Goal: Task Accomplishment & Management: Use online tool/utility

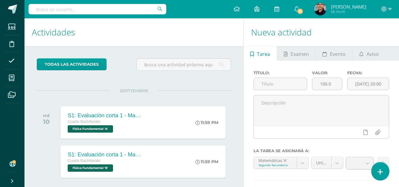
click at [378, 173] on icon at bounding box center [380, 172] width 6 height 7
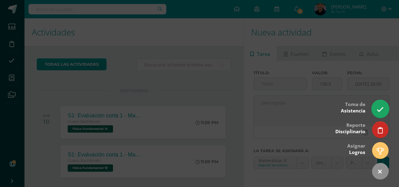
click at [380, 106] on icon at bounding box center [379, 109] width 7 height 7
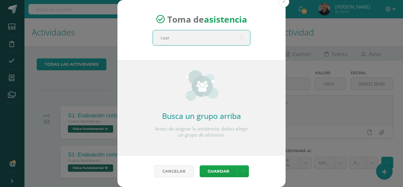
type input "cuart"
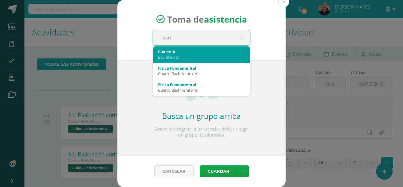
click at [231, 57] on div "Bachillerato" at bounding box center [201, 57] width 87 height 6
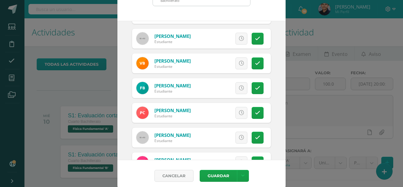
scroll to position [96, 0]
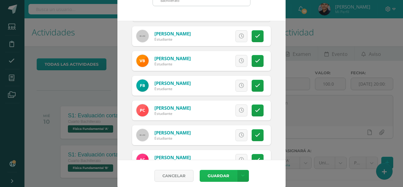
click at [226, 174] on button "Guardar" at bounding box center [218, 176] width 37 height 12
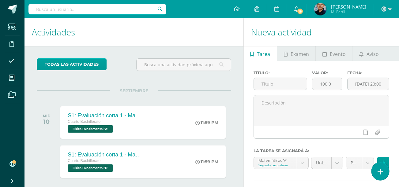
click at [380, 177] on link at bounding box center [379, 171] width 17 height 18
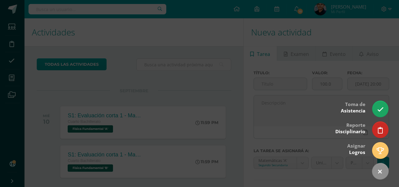
click at [29, 92] on div at bounding box center [199, 93] width 399 height 187
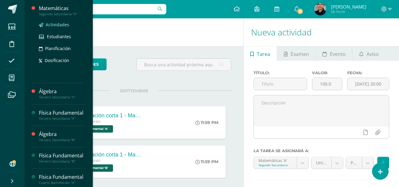
click at [61, 25] on span "Actividades" at bounding box center [58, 25] width 24 height 6
click at [54, 35] on span "Estudiantes" at bounding box center [59, 37] width 24 height 6
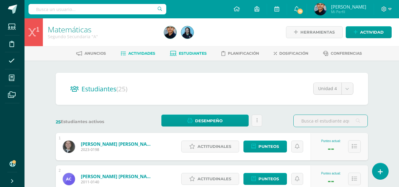
click at [137, 53] on span "Actividades" at bounding box center [141, 53] width 27 height 5
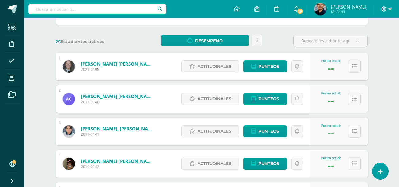
scroll to position [81, 0]
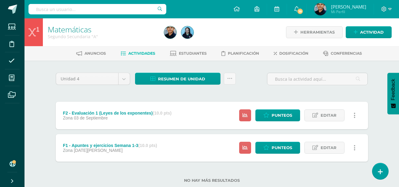
click at [245, 95] on div "Unidad 4 Unidad 1 Unidad 2 Unidad 3 Unidad 4 Resumen de unidad Descargar como H…" at bounding box center [211, 132] width 317 height 118
click at [366, 28] on span "Actividad" at bounding box center [372, 32] width 24 height 11
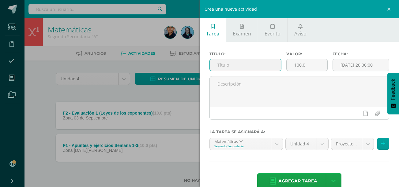
click at [233, 69] on input "text" at bounding box center [245, 65] width 71 height 12
type input "F2 - Apuntes y ejercicios Semana 4"
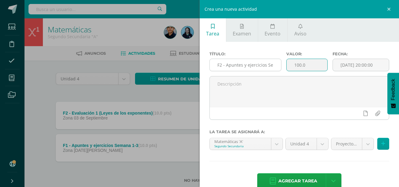
drag, startPoint x: 310, startPoint y: 65, endPoint x: 258, endPoint y: 66, distance: 52.0
click at [258, 66] on div "Título: F2 - Apuntes y ejercicios Semana 4 Valor: 100.0 Fecha: 2025-09-10 20:00…" at bounding box center [299, 64] width 185 height 24
type input "10"
click at [355, 69] on input "[DATE] 20:00:00" at bounding box center [361, 65] width 56 height 12
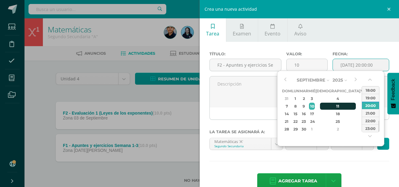
click at [333, 106] on div "11" at bounding box center [338, 106] width 36 height 7
click at [306, 107] on div "9" at bounding box center [303, 106] width 7 height 7
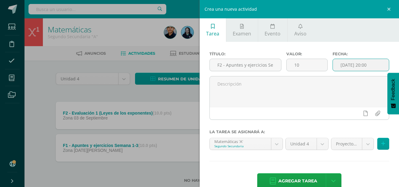
click at [375, 64] on input "2025-09-09 20:00" at bounding box center [361, 65] width 56 height 12
type input "2025-09-09 12:20"
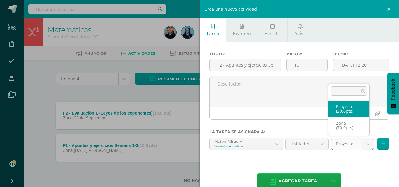
click at [339, 142] on body "Estudiantes Disciplina Asistencia Mis cursos Archivos Soporte Centro de ayuda Ú…" at bounding box center [199, 101] width 399 height 203
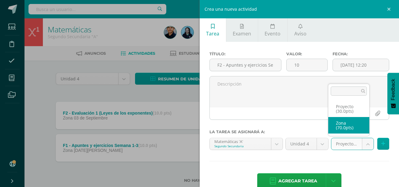
select select "48884"
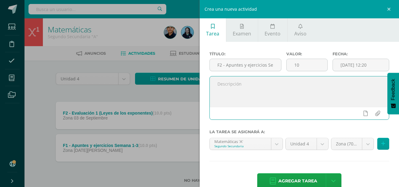
click at [273, 95] on textarea at bounding box center [299, 92] width 179 height 31
type textarea "Apuntes y ejercicios en orden en su cuaderno."
click at [288, 181] on span "Agregar tarea" at bounding box center [297, 181] width 39 height 15
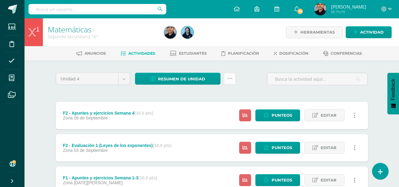
click at [232, 79] on link at bounding box center [230, 79] width 12 height 12
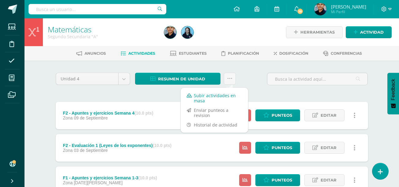
click at [214, 102] on link "Subir actividades en masa" at bounding box center [214, 98] width 67 height 15
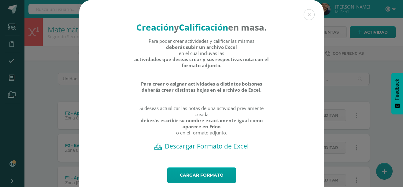
click at [211, 151] on h2 "Descargar Formato de Excel" at bounding box center [201, 146] width 223 height 9
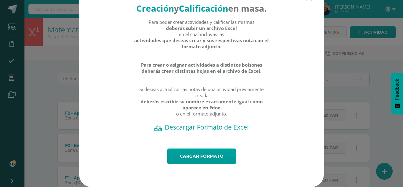
scroll to position [31, 0]
click at [184, 159] on link "Cargar formato" at bounding box center [201, 157] width 69 height 16
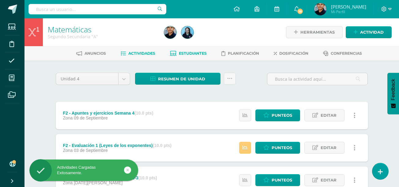
click at [191, 55] on span "Estudiantes" at bounding box center [193, 53] width 28 height 5
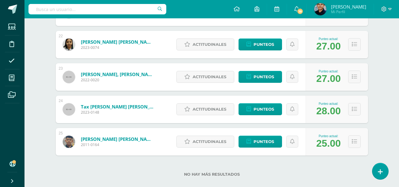
scroll to position [781, 0]
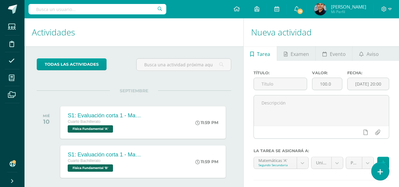
click at [382, 175] on icon at bounding box center [380, 172] width 6 height 7
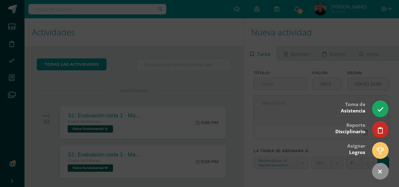
click at [187, 78] on div at bounding box center [199, 93] width 399 height 187
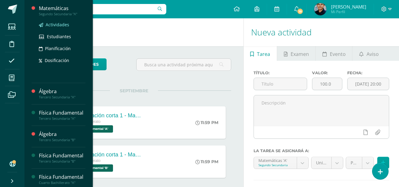
click at [62, 24] on span "Actividades" at bounding box center [58, 25] width 24 height 6
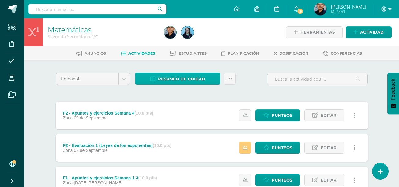
scroll to position [48, 0]
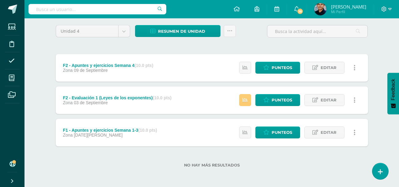
click at [43, 106] on div "Matemáticas Segundo Secundaria "A" Herramientas Detalle de asistencias Activida…" at bounding box center [211, 79] width 374 height 217
